Goal: Information Seeking & Learning: Learn about a topic

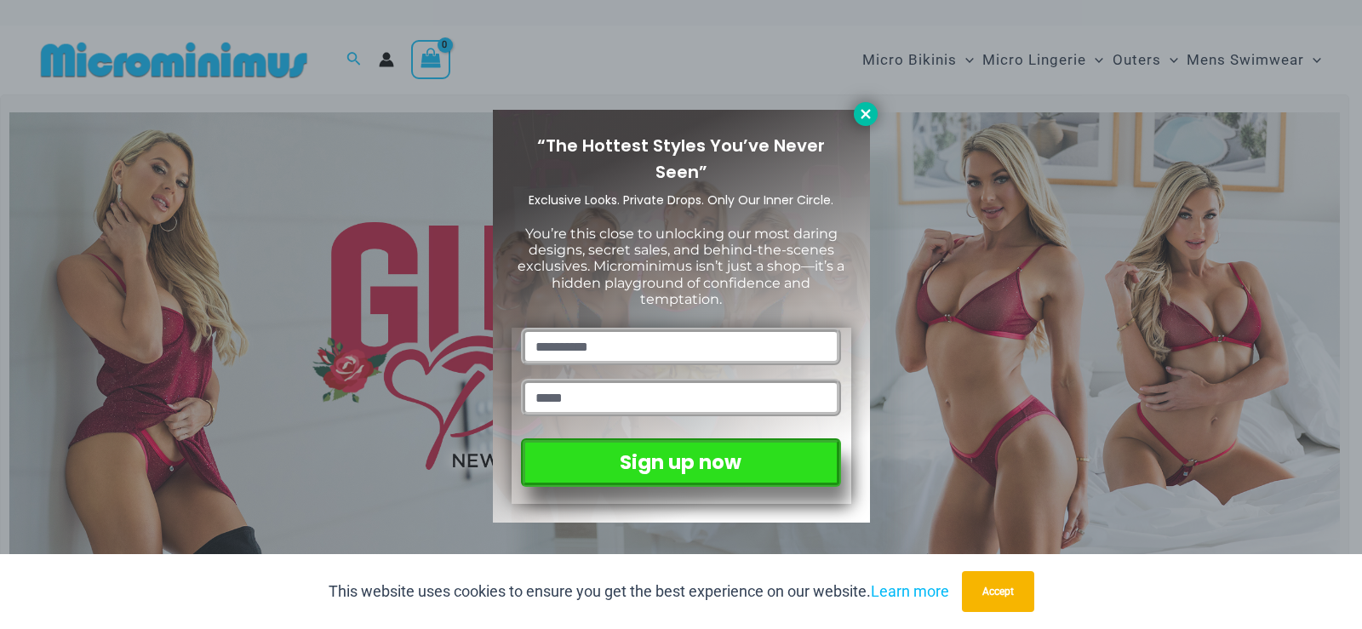
click at [872, 117] on icon at bounding box center [865, 113] width 15 height 15
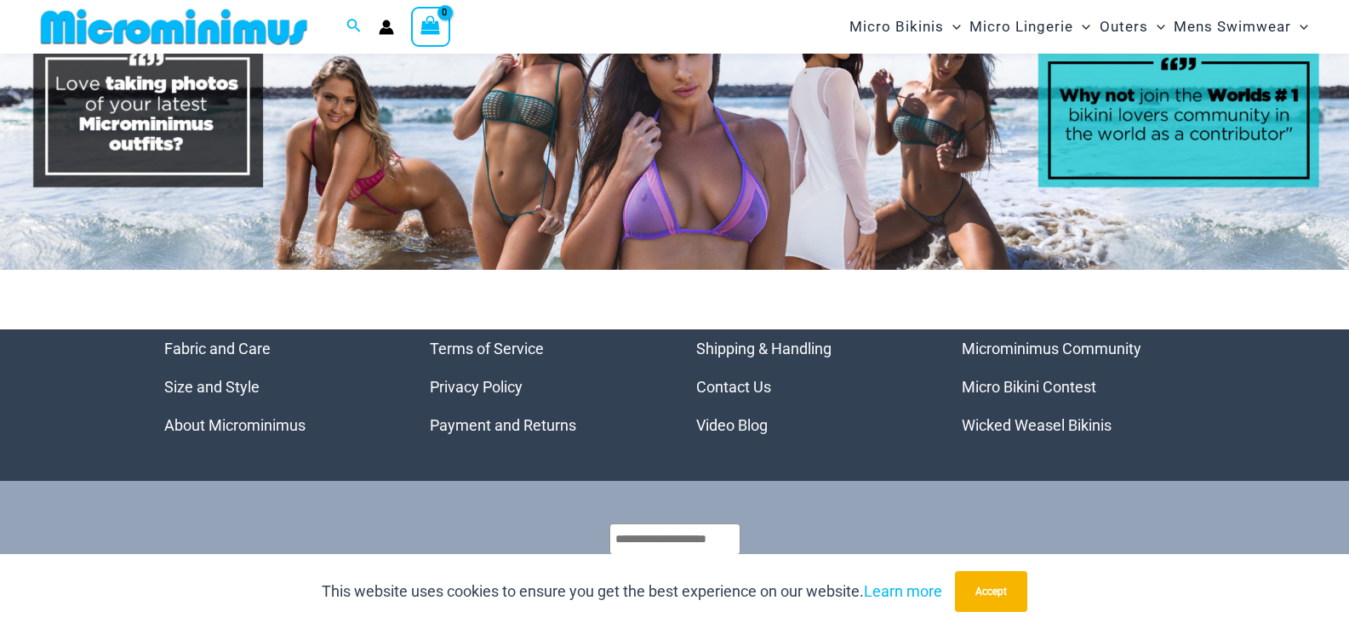
scroll to position [8292, 0]
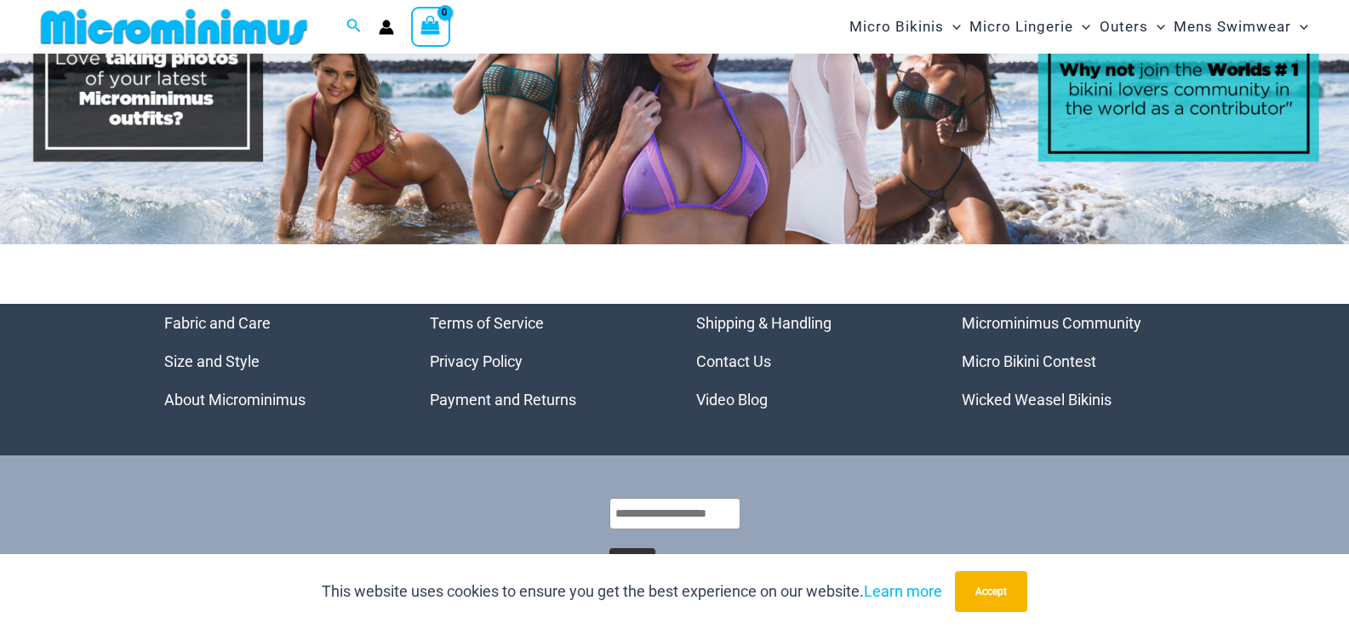
click at [741, 391] on link "Video Blog" at bounding box center [731, 400] width 71 height 18
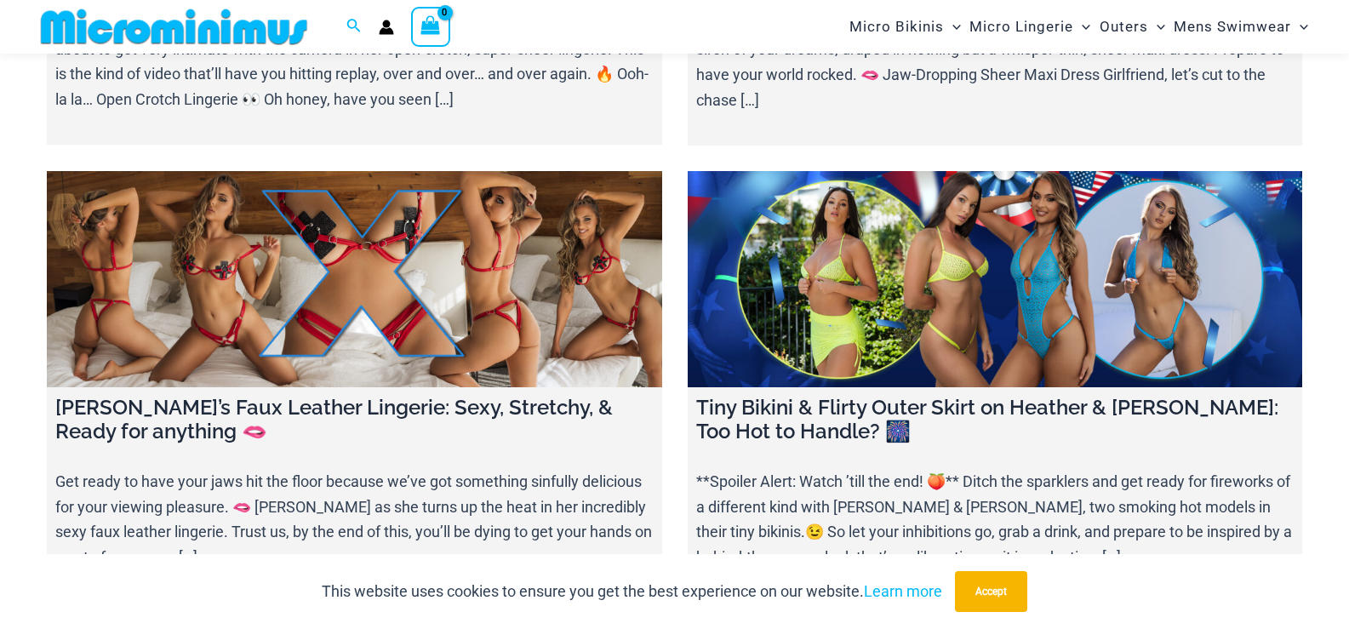
scroll to position [2283, 0]
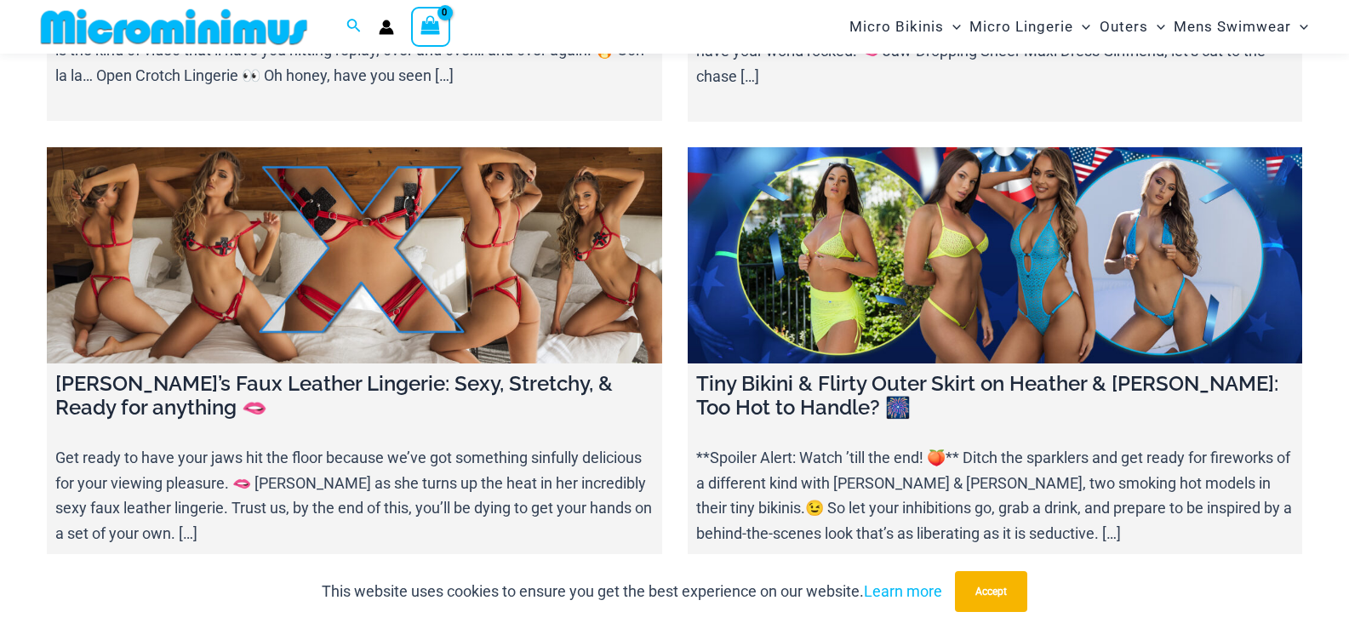
click at [502, 277] on link at bounding box center [354, 254] width 615 height 215
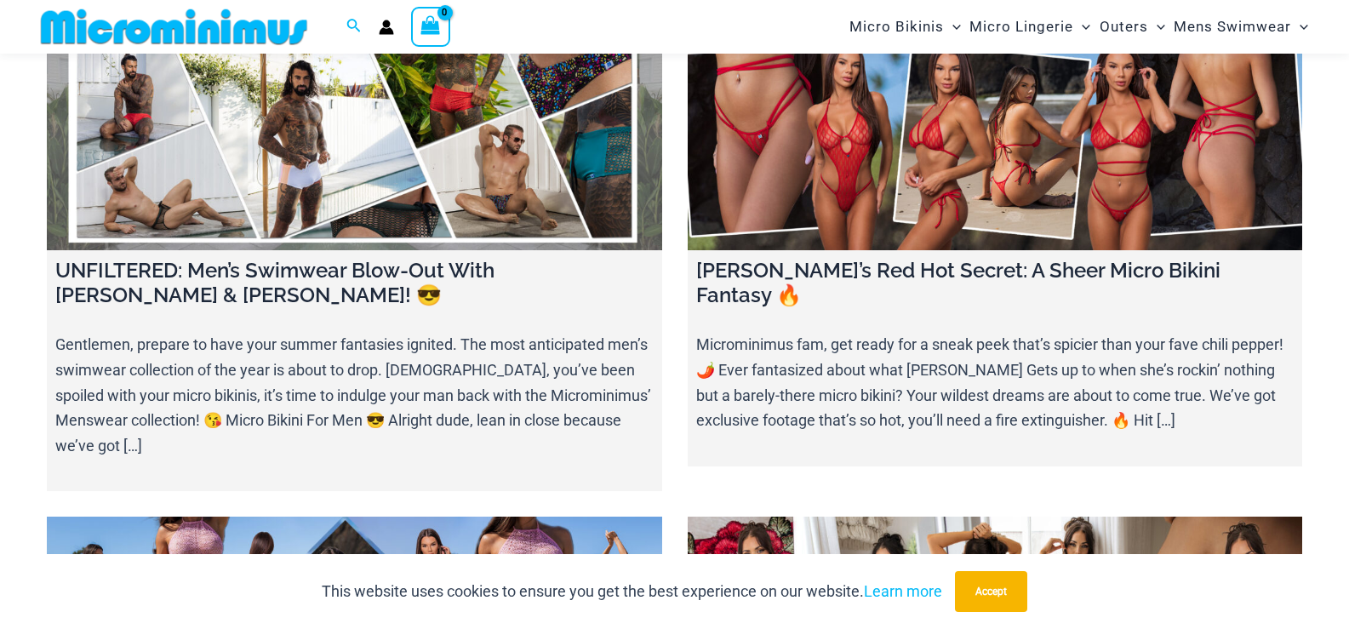
scroll to position [2963, 0]
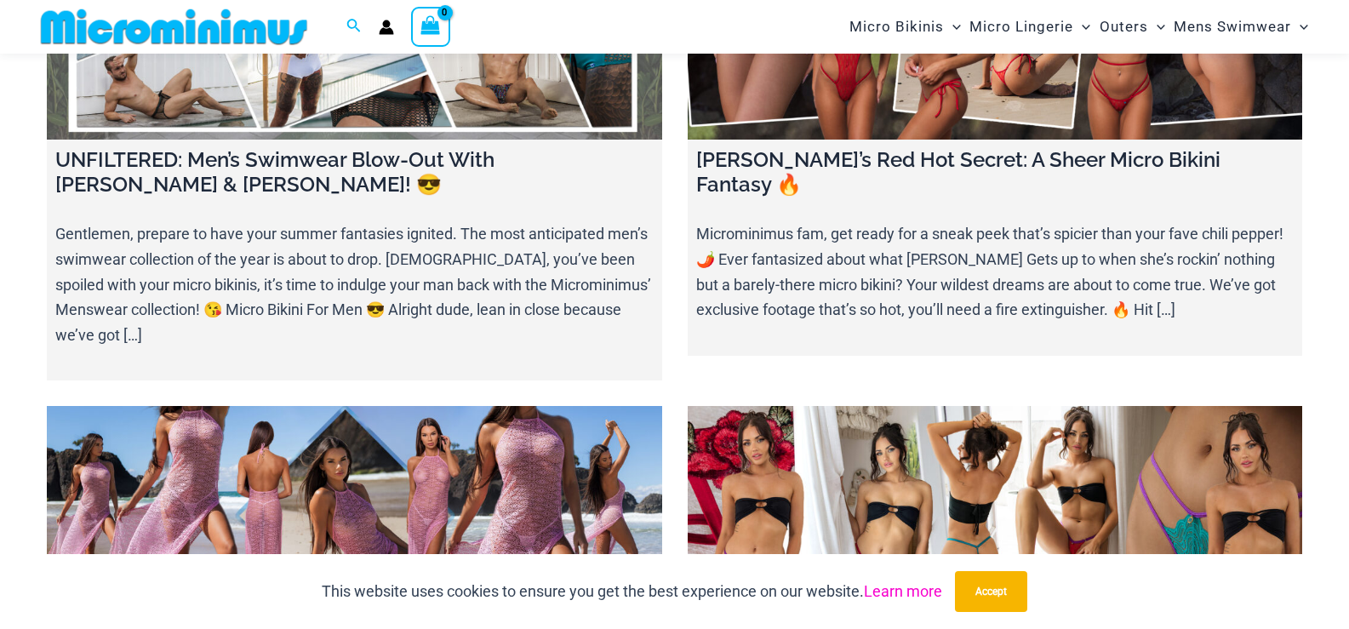
click at [916, 590] on link "Learn more" at bounding box center [903, 591] width 78 height 18
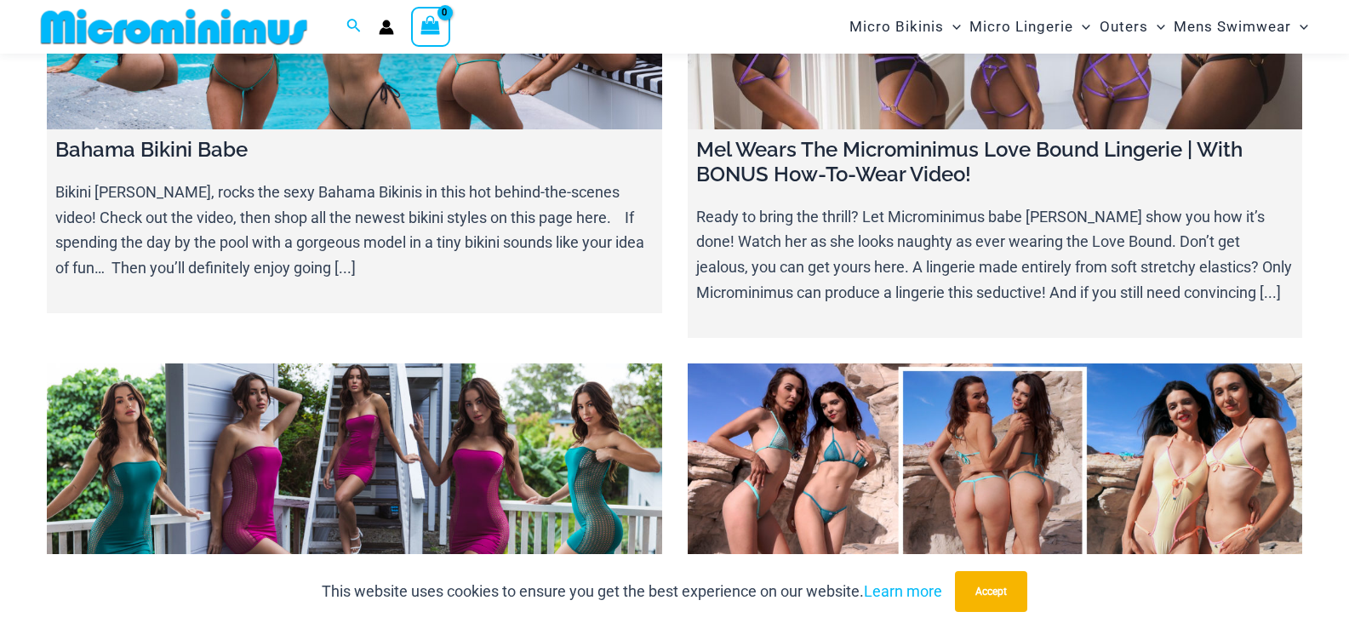
scroll to position [17772, 0]
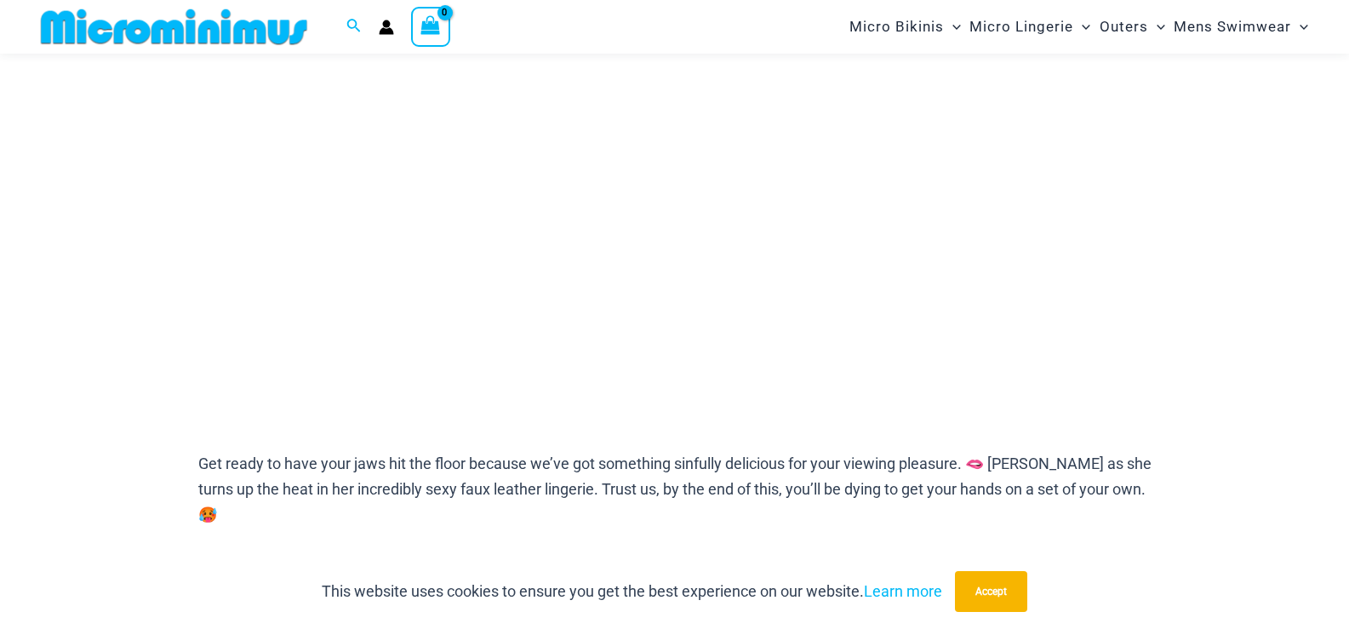
scroll to position [409, 0]
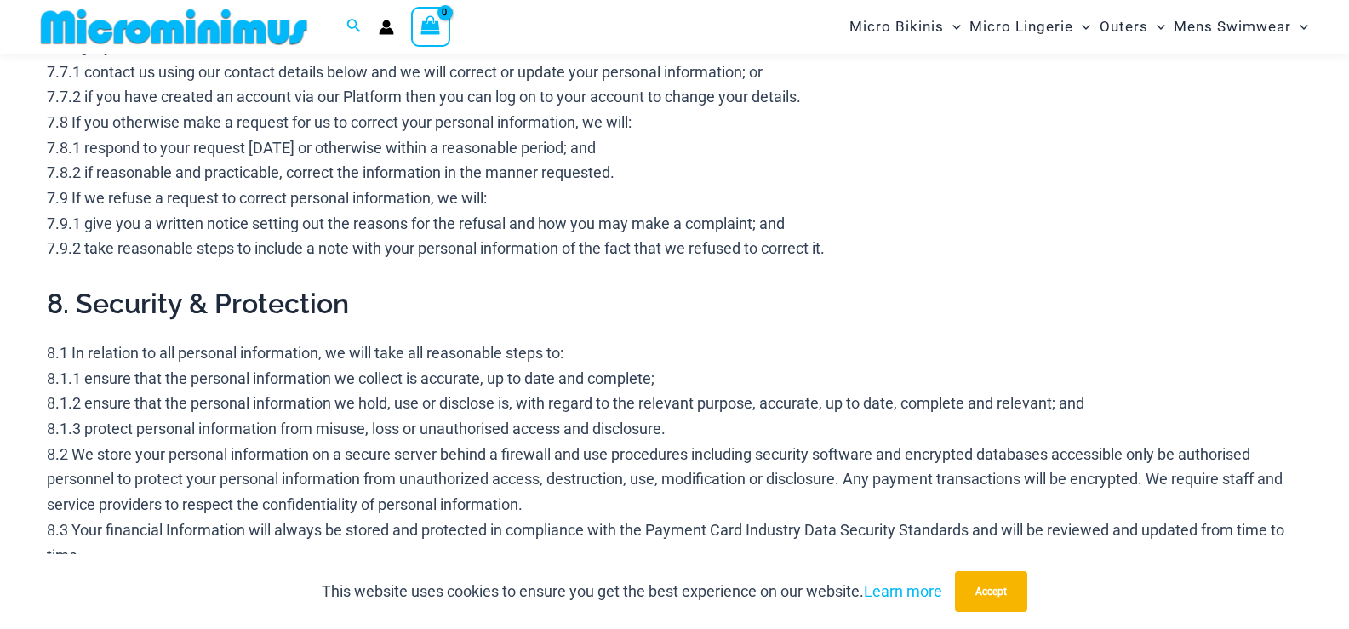
scroll to position [3473, 0]
